Goal: Task Accomplishment & Management: Complete application form

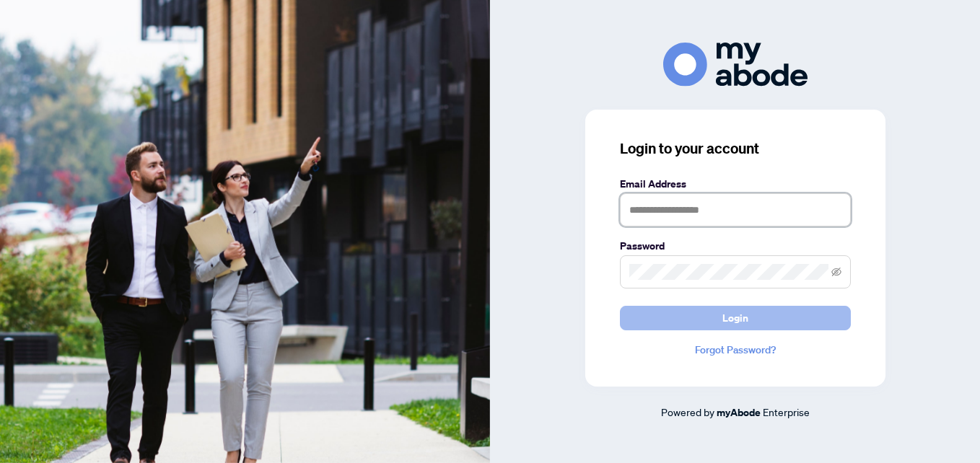
type input "**********"
click at [716, 320] on button "Login" at bounding box center [735, 318] width 231 height 25
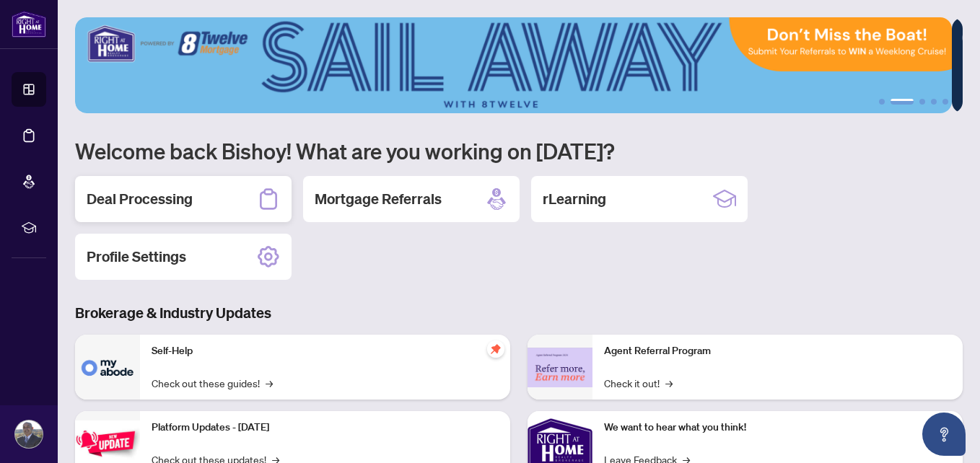
click at [180, 211] on div "Deal Processing" at bounding box center [183, 199] width 216 height 46
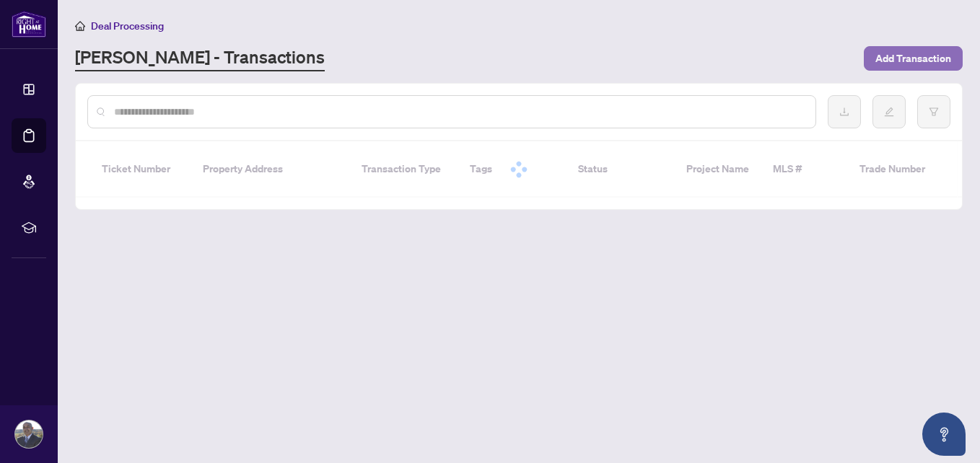
click at [910, 61] on span "Add Transaction" at bounding box center [913, 58] width 76 height 23
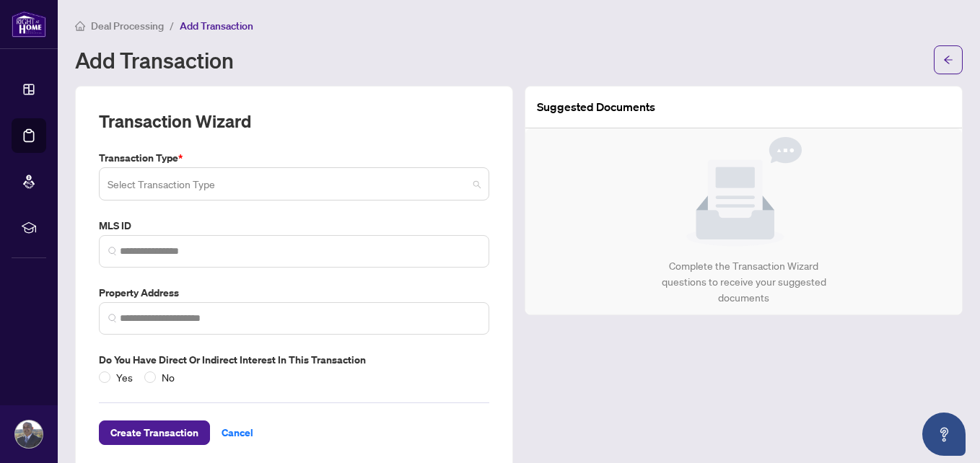
click at [288, 190] on input "search" at bounding box center [288, 186] width 360 height 32
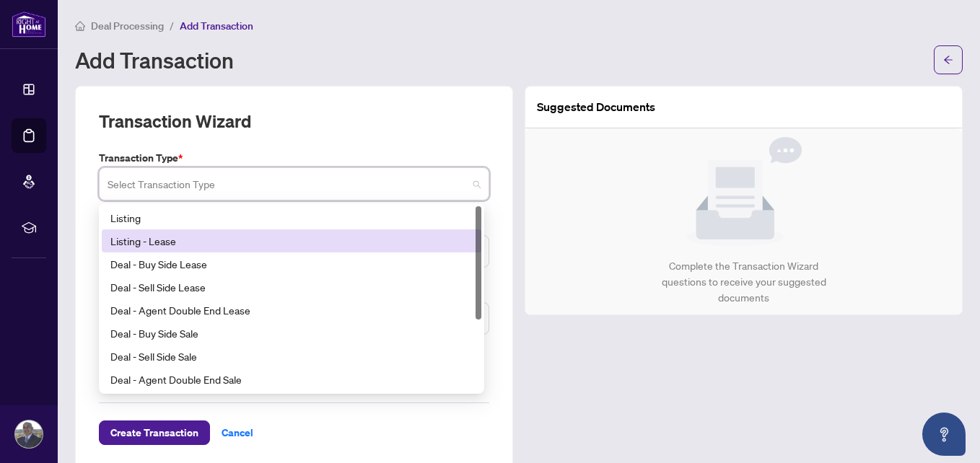
click at [256, 239] on div "Listing - Lease" at bounding box center [291, 241] width 362 height 16
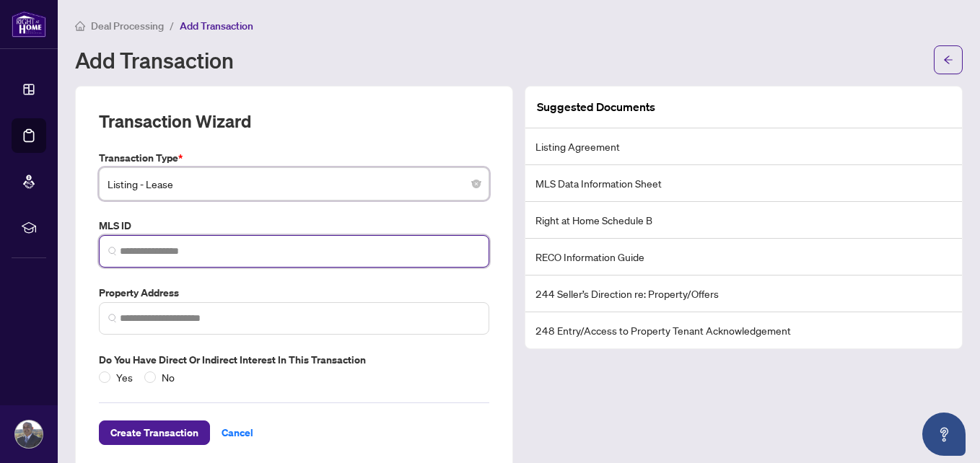
click at [232, 251] on input "search" at bounding box center [300, 251] width 360 height 15
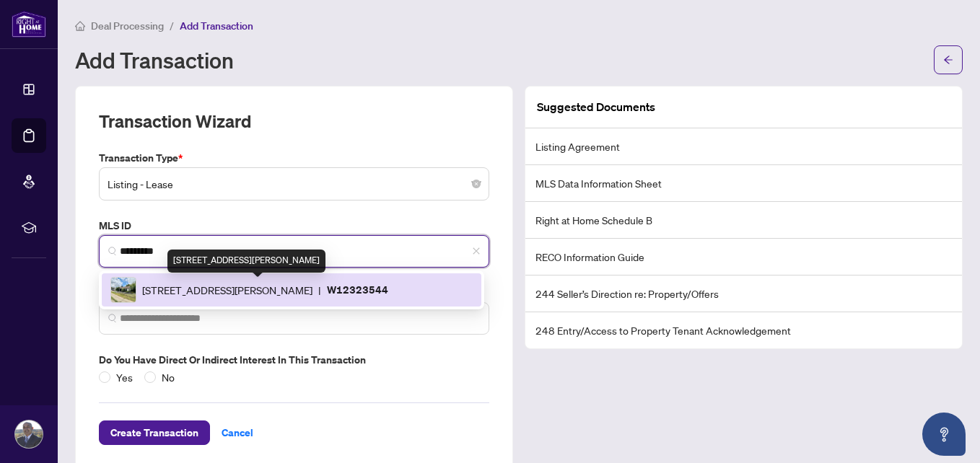
click at [230, 296] on span "[STREET_ADDRESS][PERSON_NAME]" at bounding box center [227, 290] width 170 height 16
type input "*********"
type input "**********"
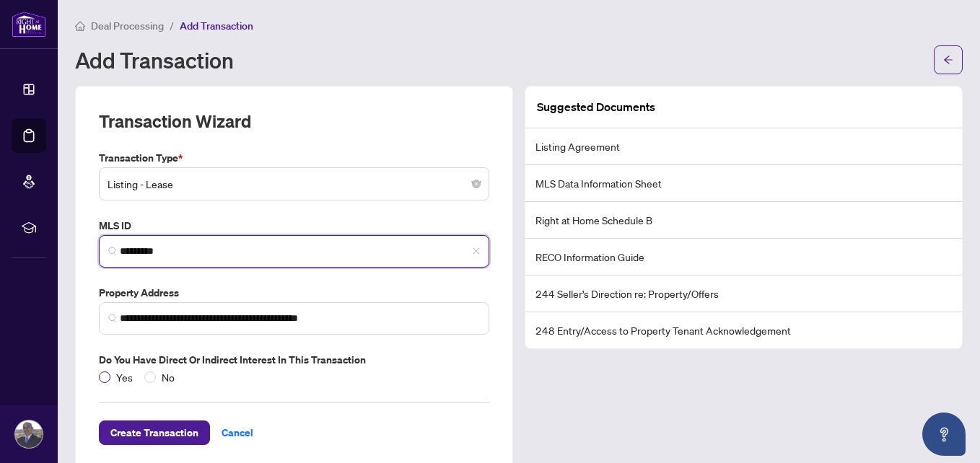
type input "*********"
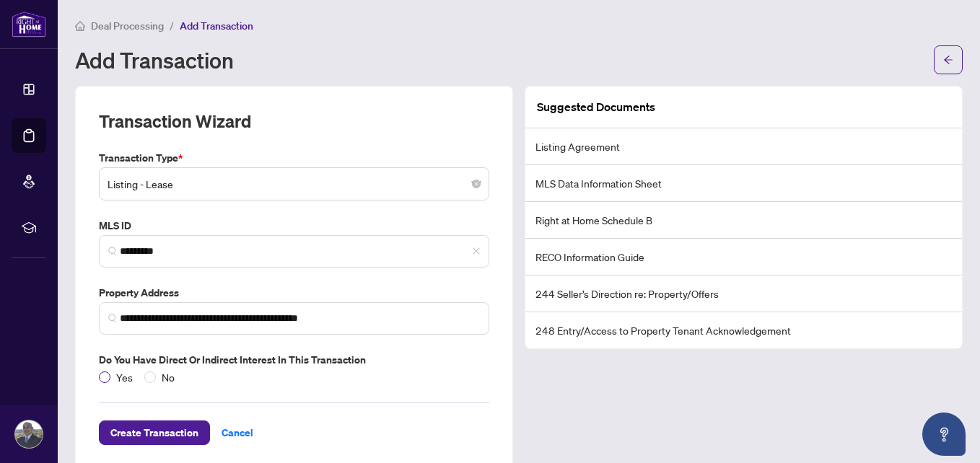
click at [115, 374] on span "Yes" at bounding box center [124, 377] width 28 height 16
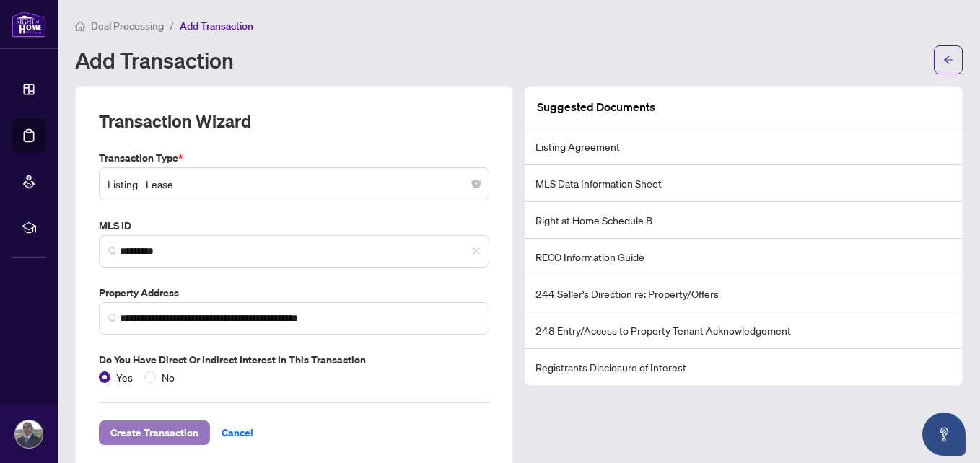
click at [180, 436] on span "Create Transaction" at bounding box center [154, 432] width 88 height 23
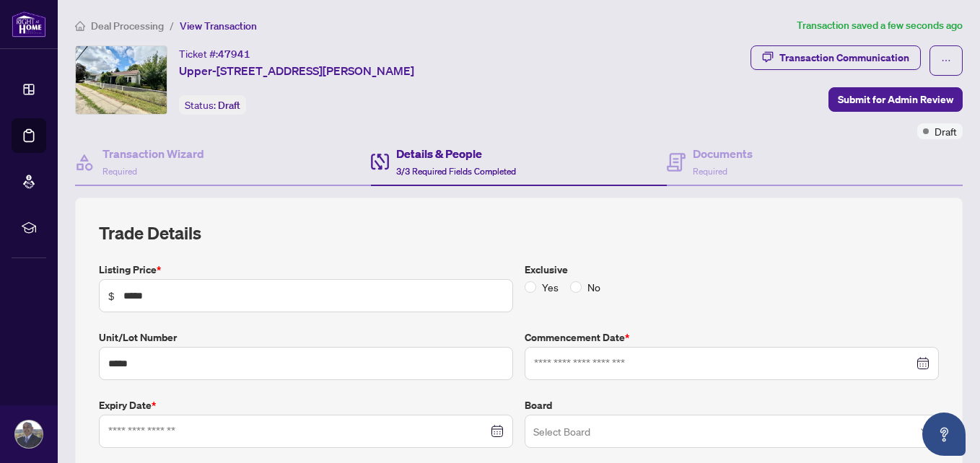
type input "**********"
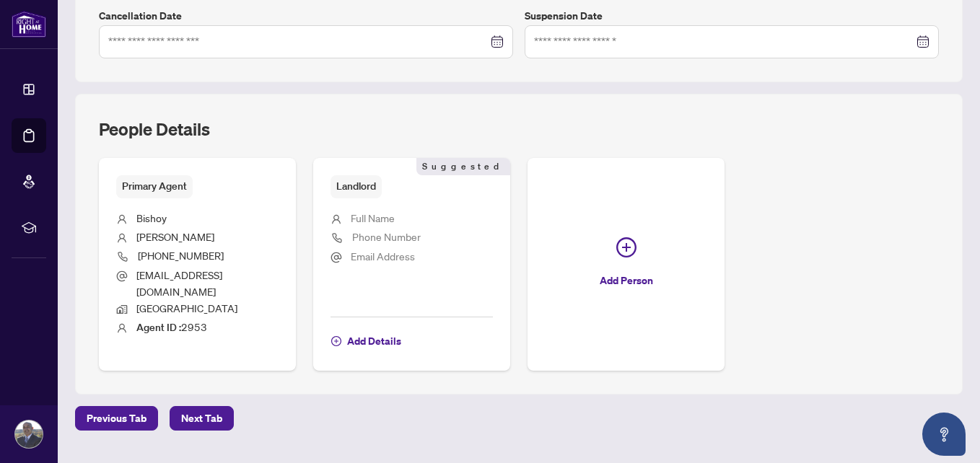
scroll to position [478, 0]
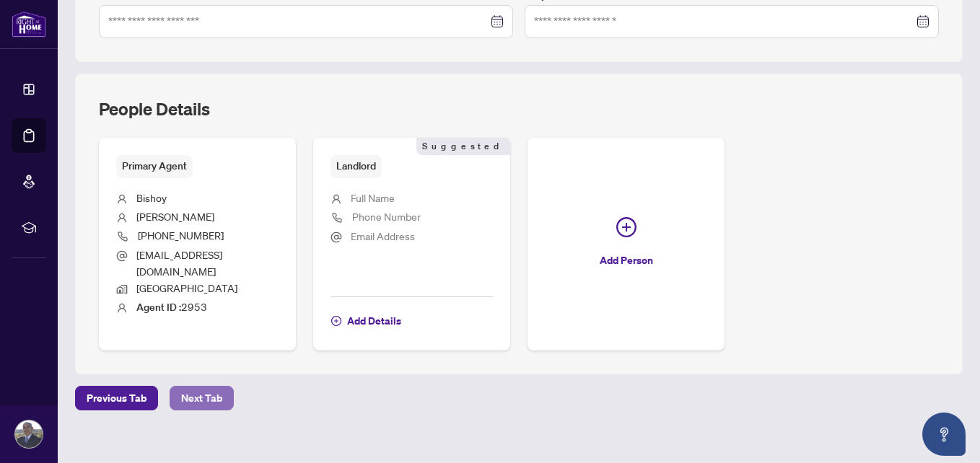
click at [203, 387] on span "Next Tab" at bounding box center [201, 398] width 41 height 23
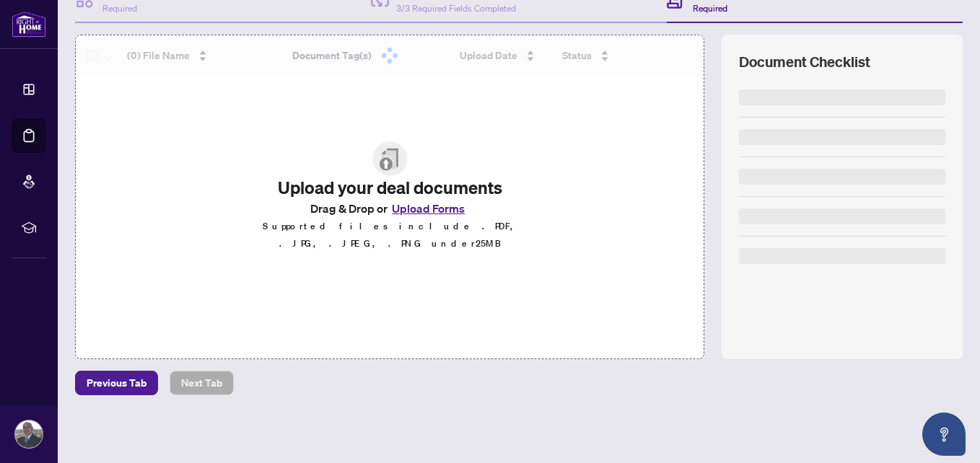
scroll to position [162, 0]
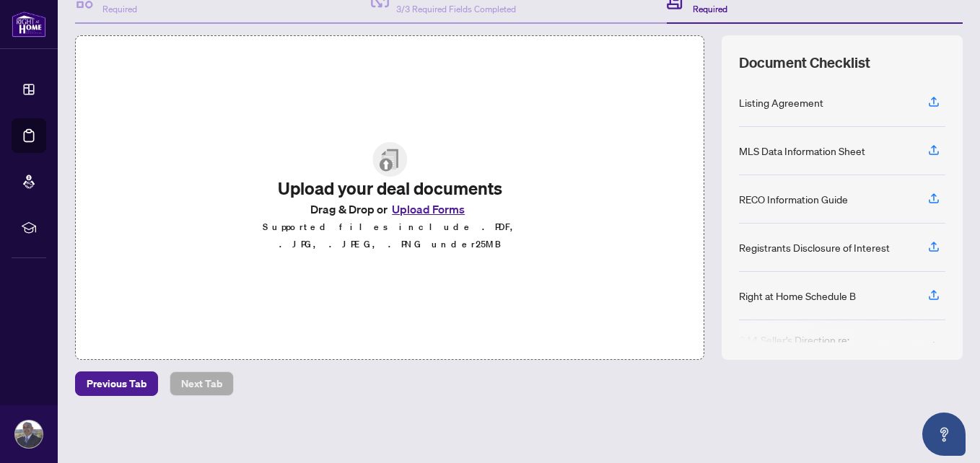
click at [437, 216] on button "Upload Forms" at bounding box center [428, 209] width 82 height 19
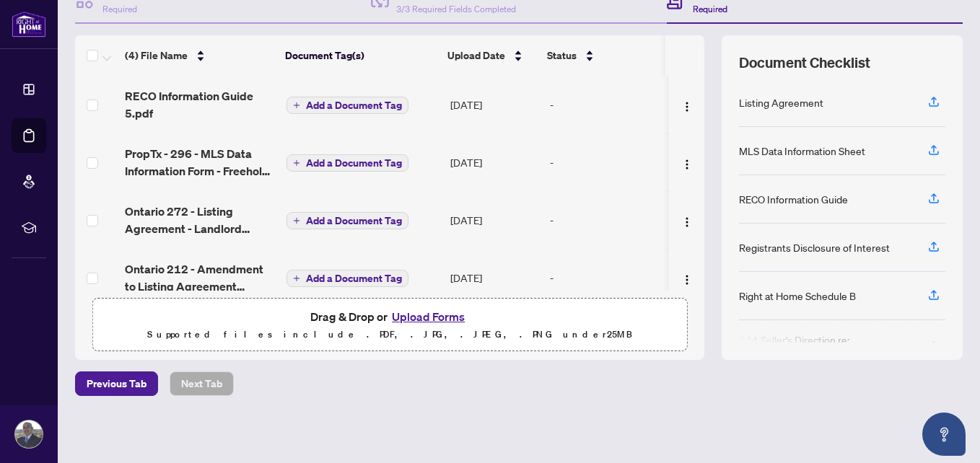
scroll to position [6, 0]
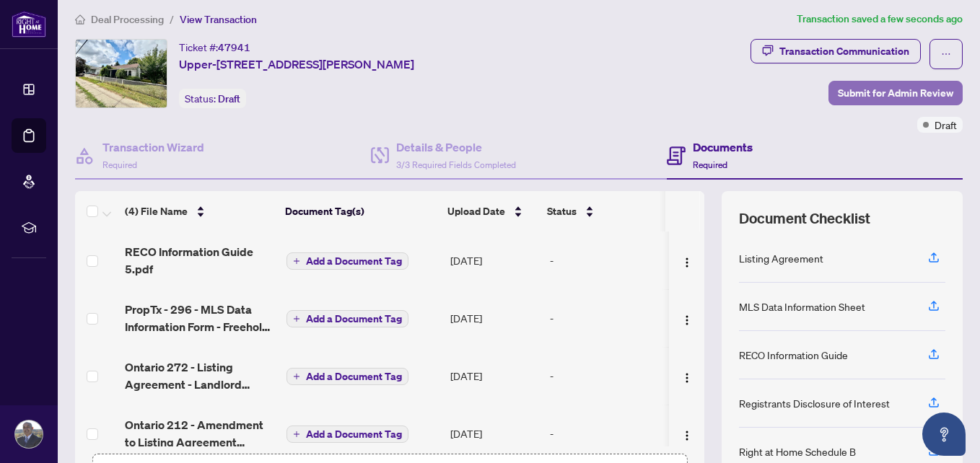
click at [856, 96] on span "Submit for Admin Review" at bounding box center [895, 93] width 115 height 23
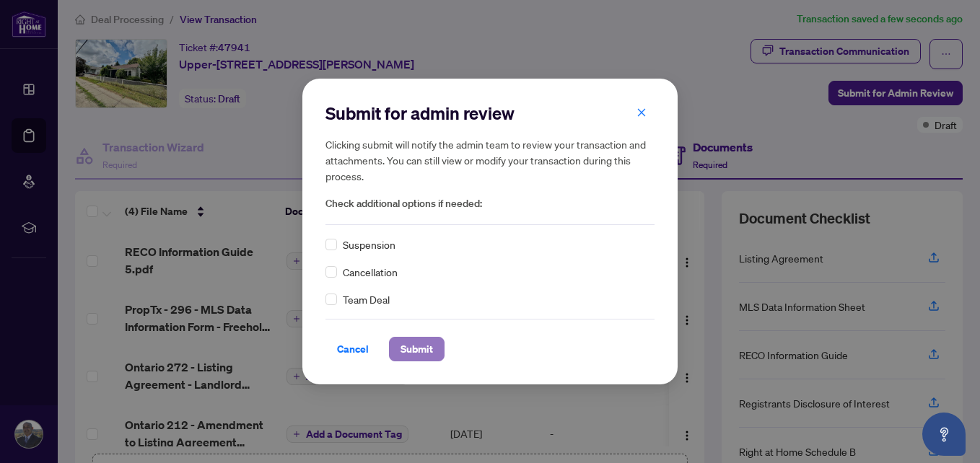
click at [418, 349] on span "Submit" at bounding box center [416, 349] width 32 height 23
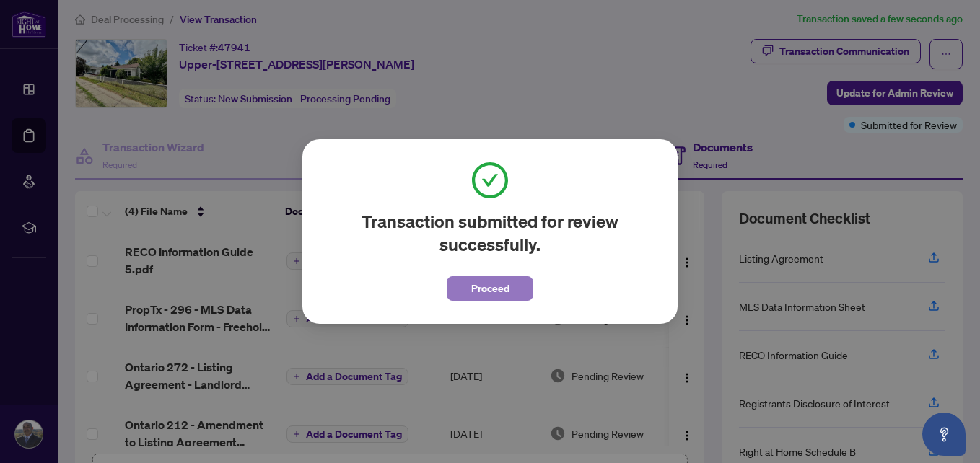
click at [501, 289] on span "Proceed" at bounding box center [490, 288] width 38 height 23
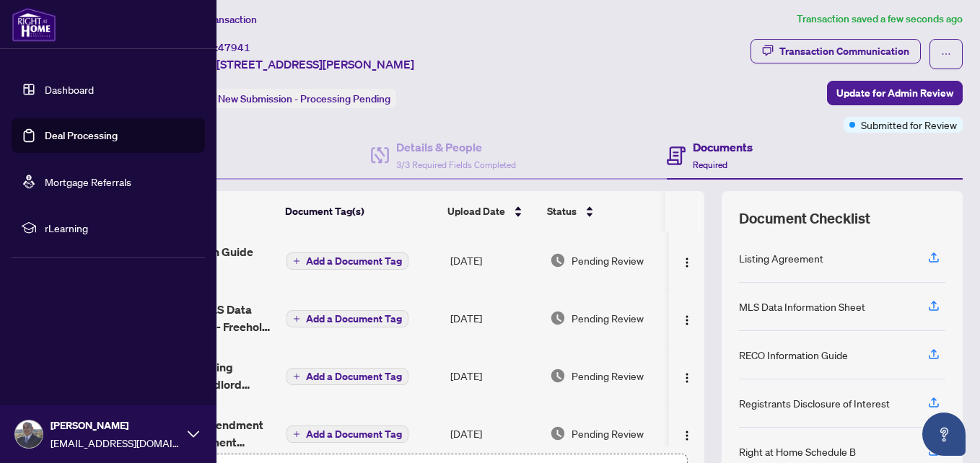
click at [47, 138] on link "Deal Processing" at bounding box center [81, 135] width 73 height 13
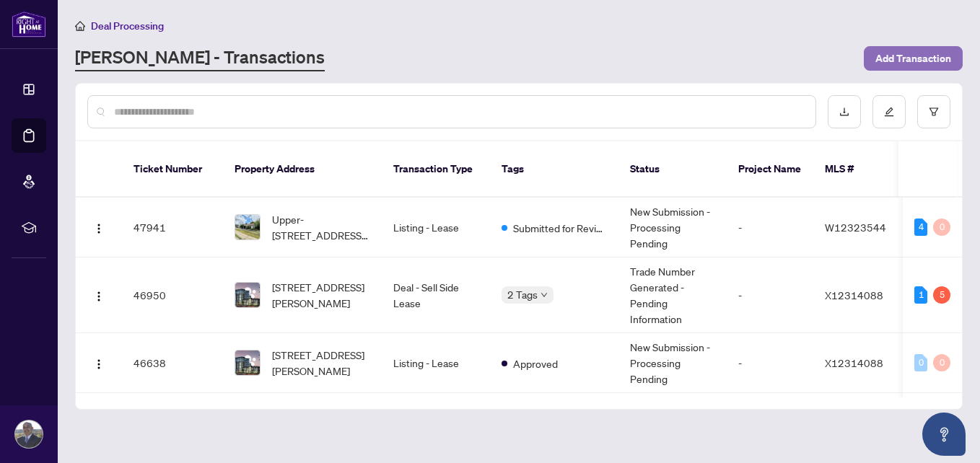
click at [903, 53] on span "Add Transaction" at bounding box center [913, 58] width 76 height 23
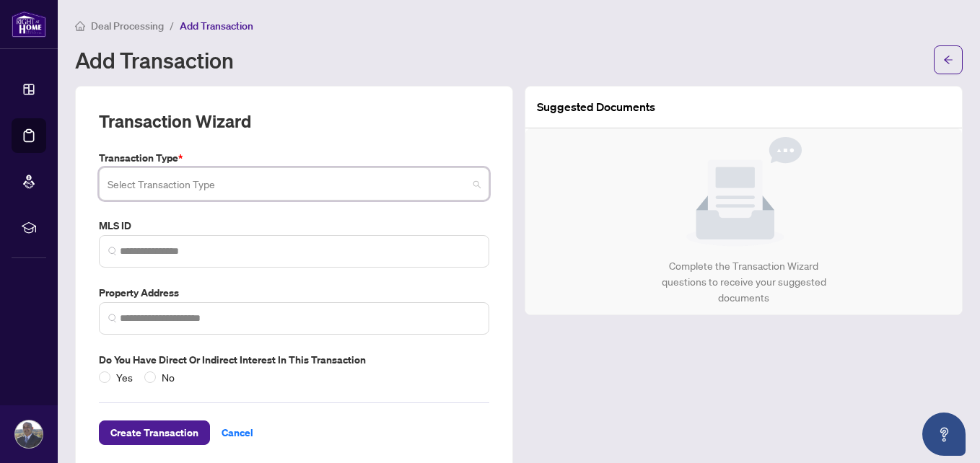
click at [319, 193] on input "search" at bounding box center [288, 186] width 360 height 32
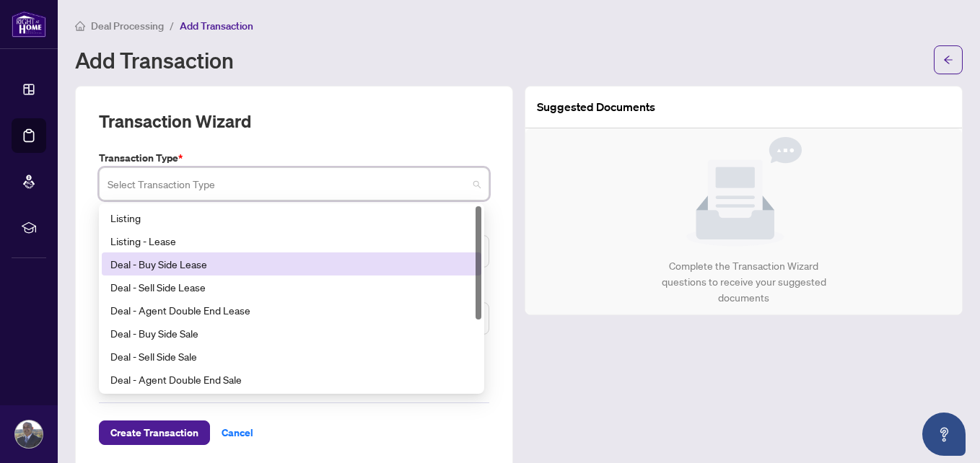
click at [388, 271] on div "Deal - Buy Side Lease" at bounding box center [292, 264] width 380 height 23
